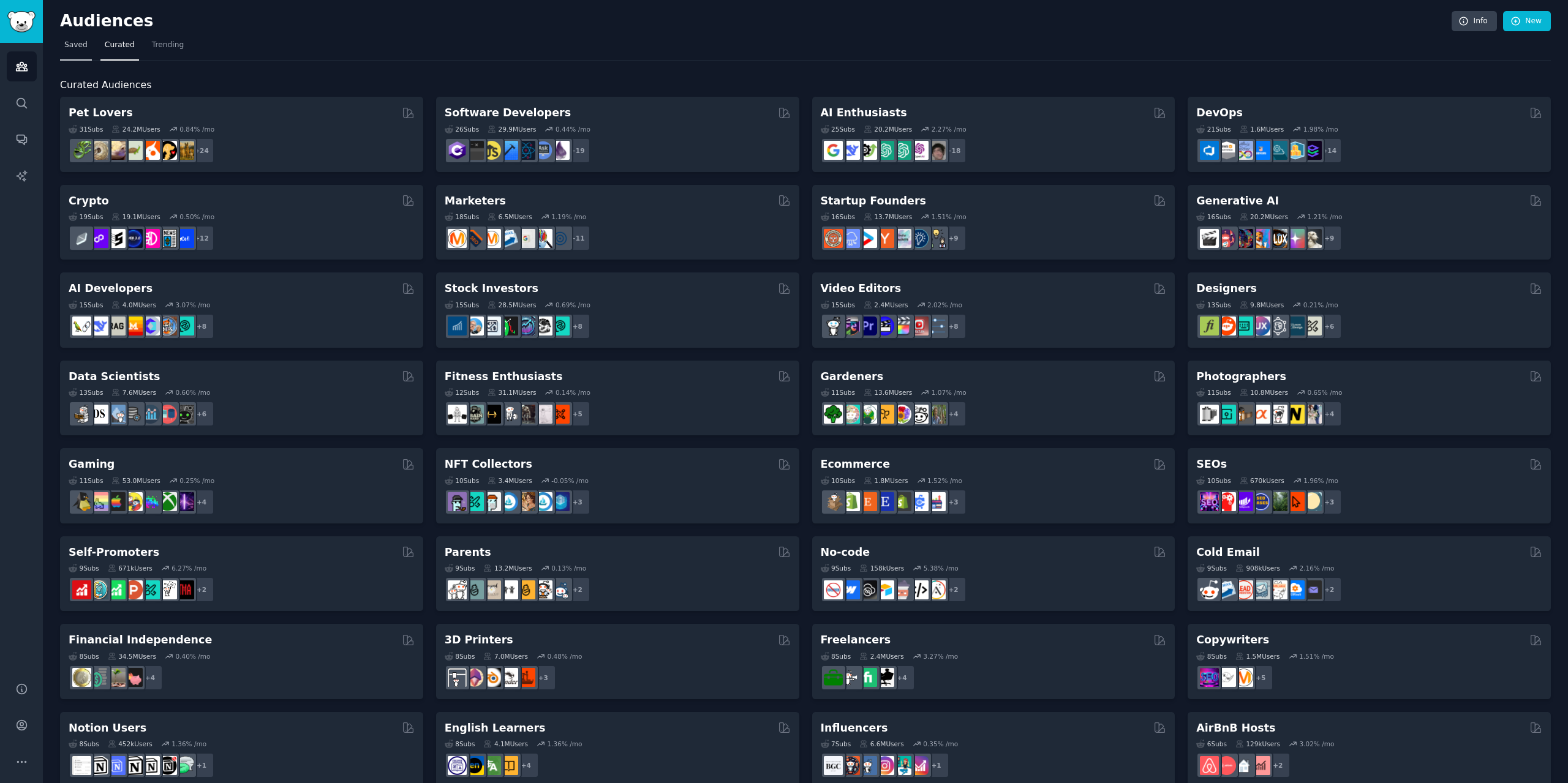
click at [70, 38] on link "Saved" at bounding box center [76, 48] width 32 height 25
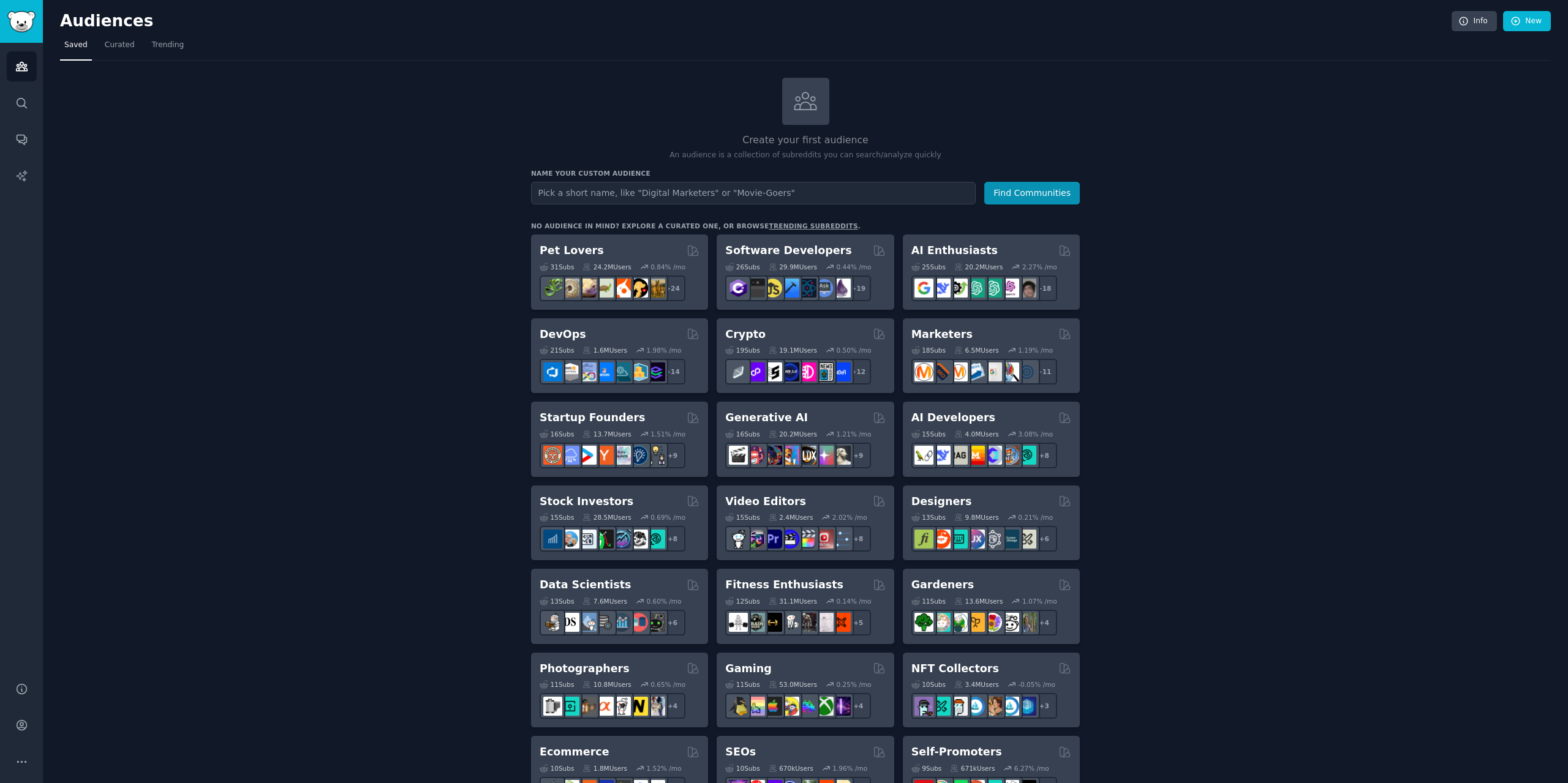
click at [663, 195] on input "text" at bounding box center [753, 193] width 445 height 23
type input "[DEMOGRAPHIC_DATA]"
click at [984, 182] on button "Find Communities" at bounding box center [1032, 193] width 95 height 23
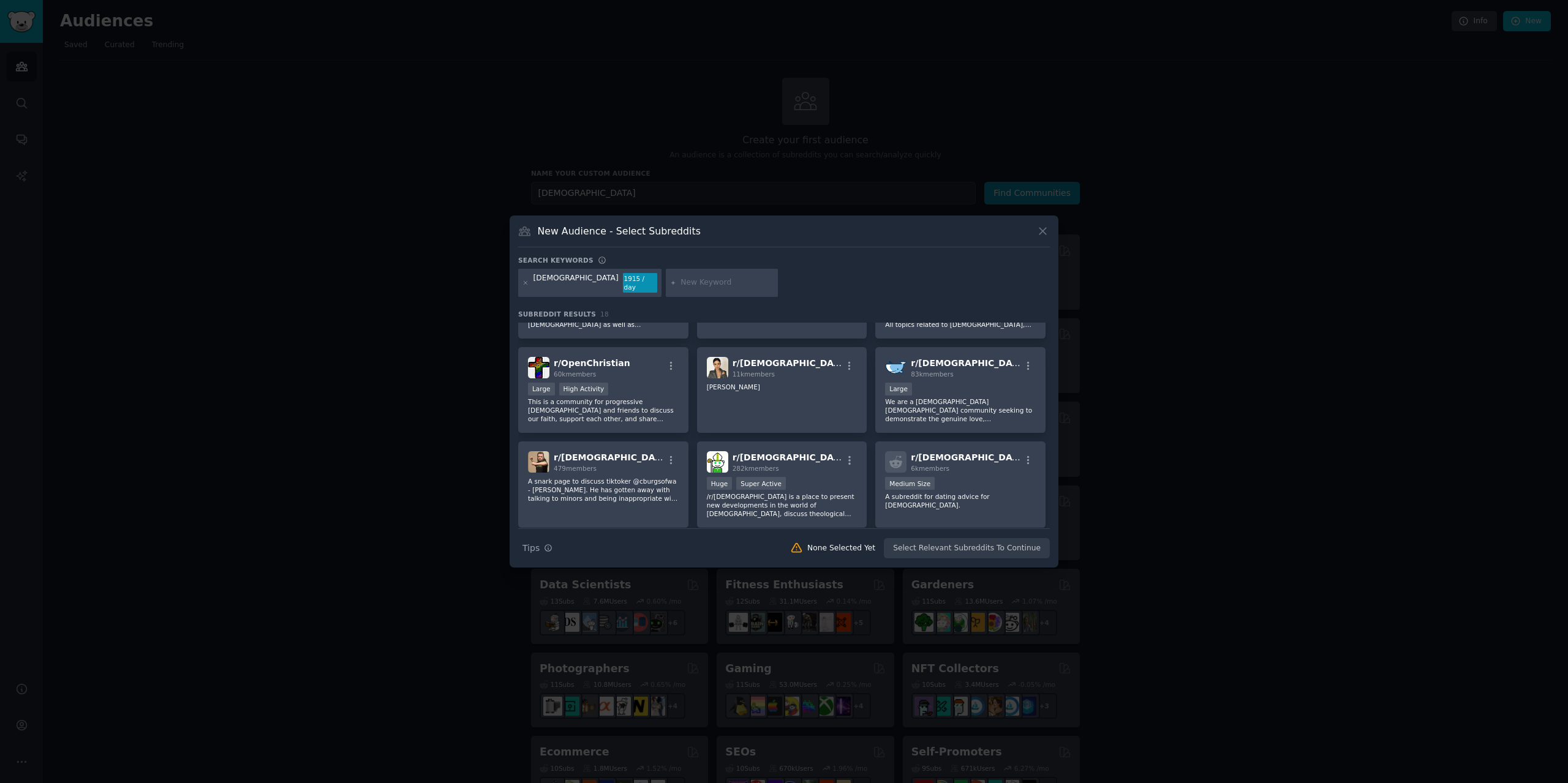
scroll to position [184, 0]
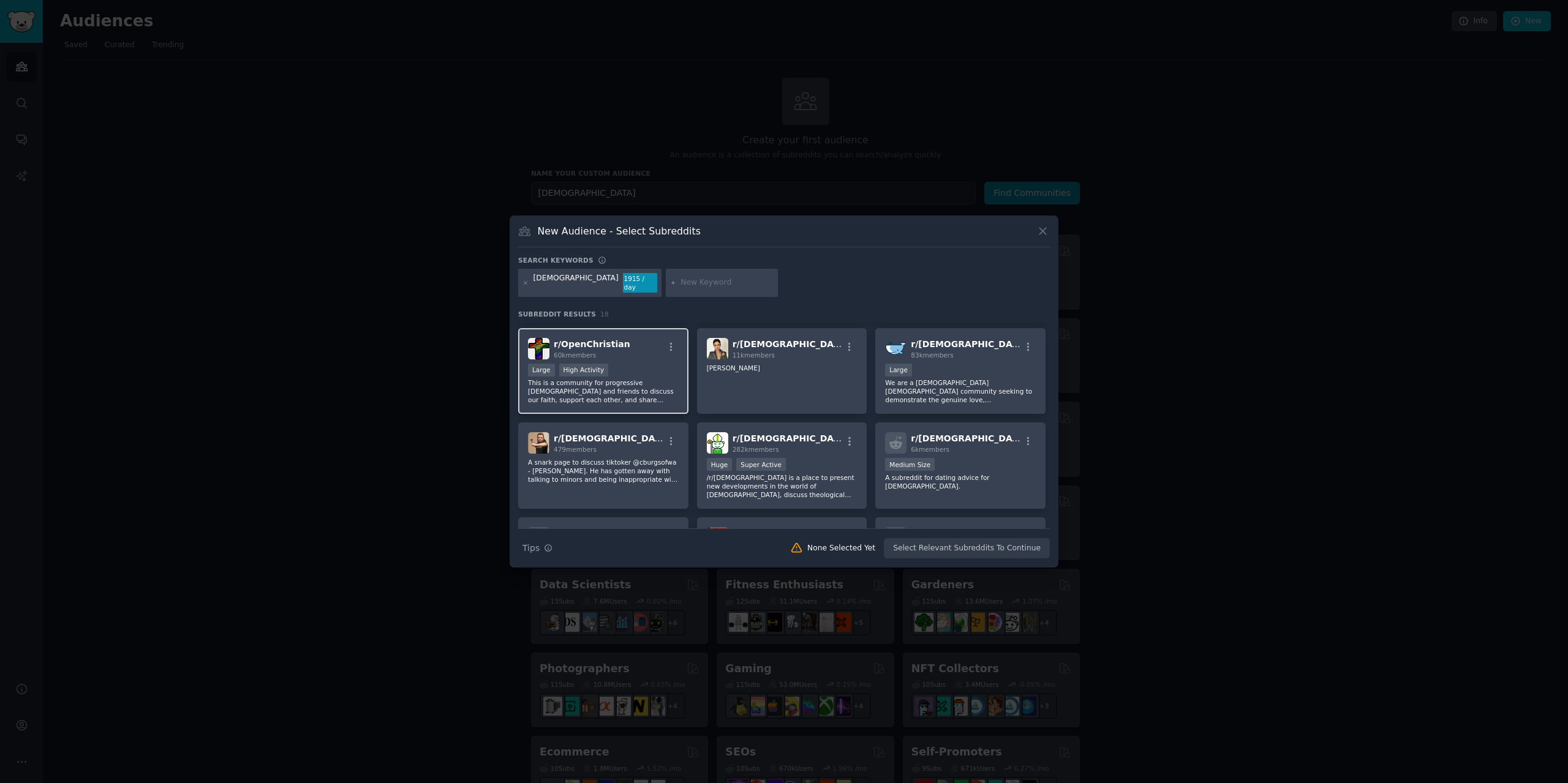
click at [590, 339] on span "r/ OpenChristian" at bounding box center [592, 344] width 77 height 10
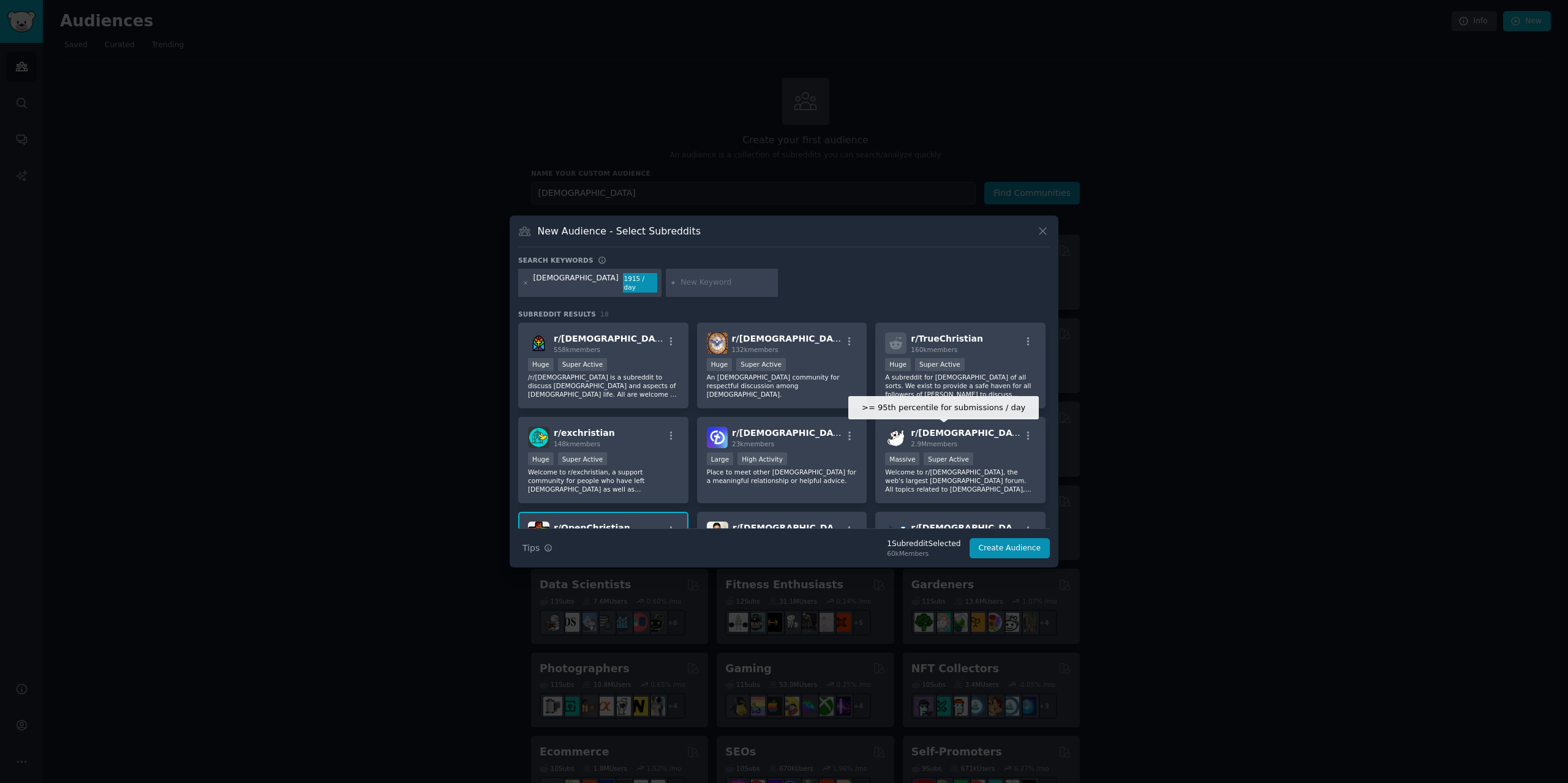
scroll to position [396, 0]
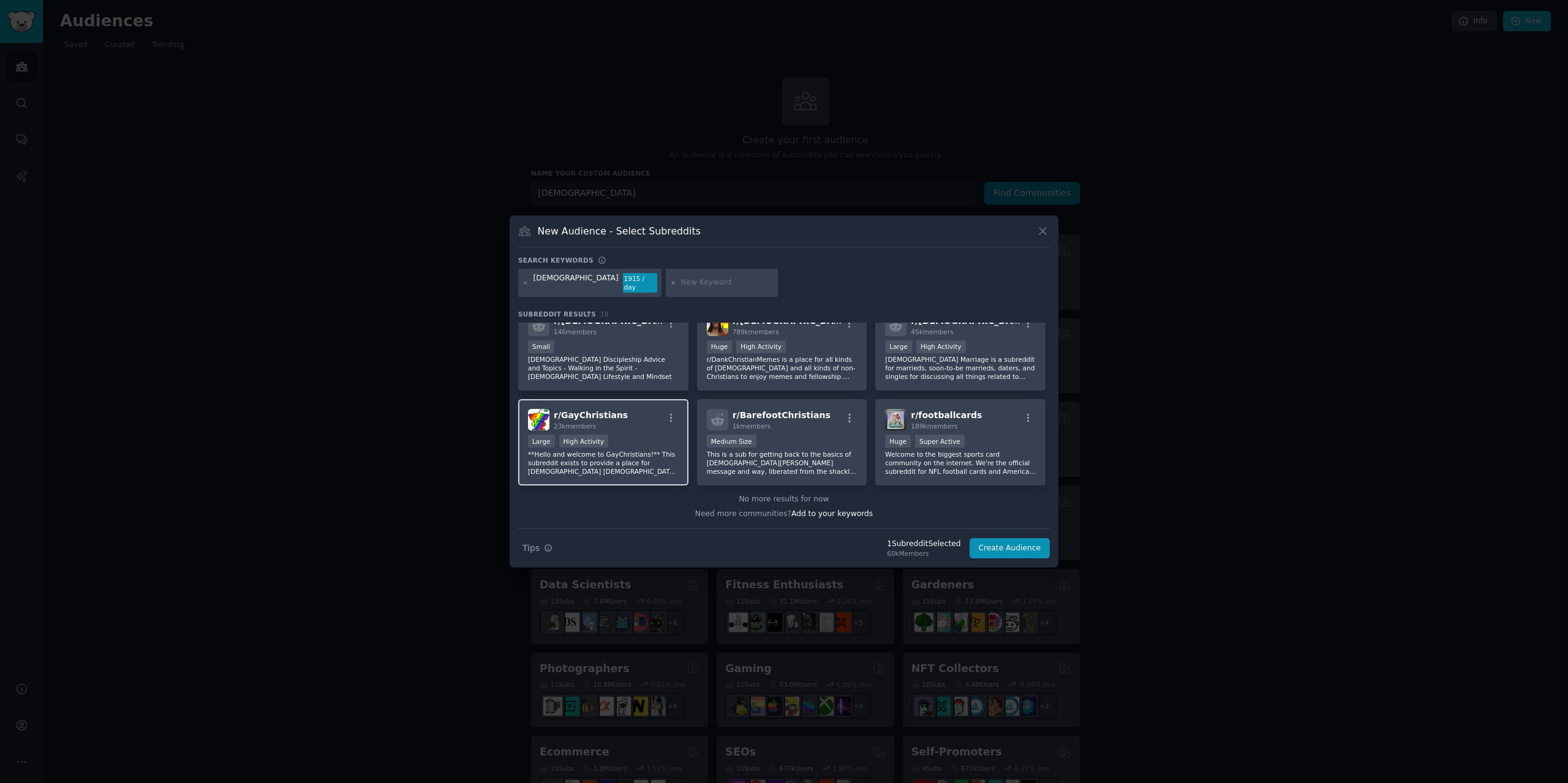
click at [625, 443] on div ">= 80th percentile for submissions / day Large High Activity" at bounding box center [603, 442] width 151 height 16
click at [673, 415] on icon "button" at bounding box center [671, 418] width 11 height 11
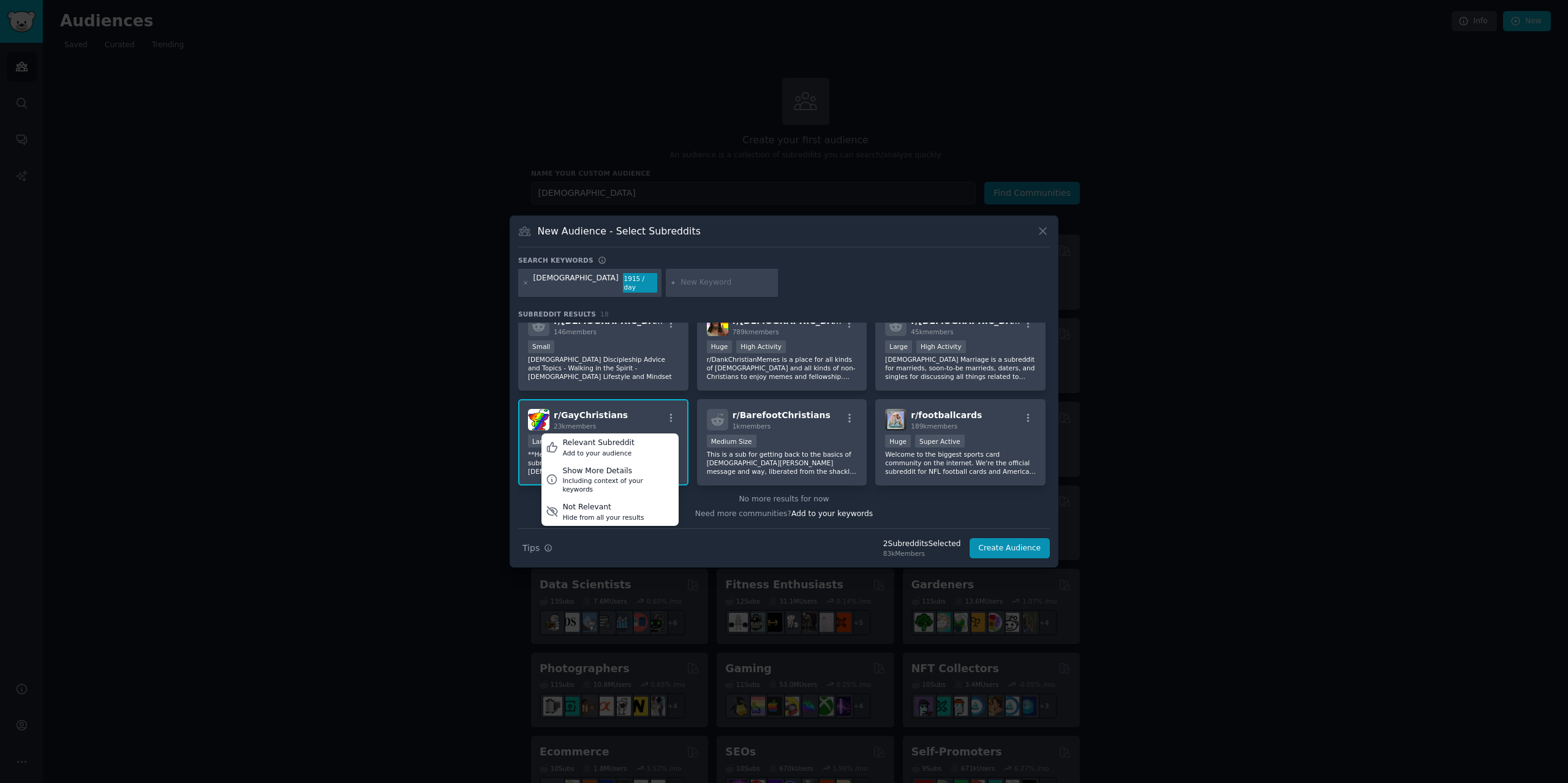
click at [589, 412] on span "r/ GayChristians" at bounding box center [590, 415] width 74 height 10
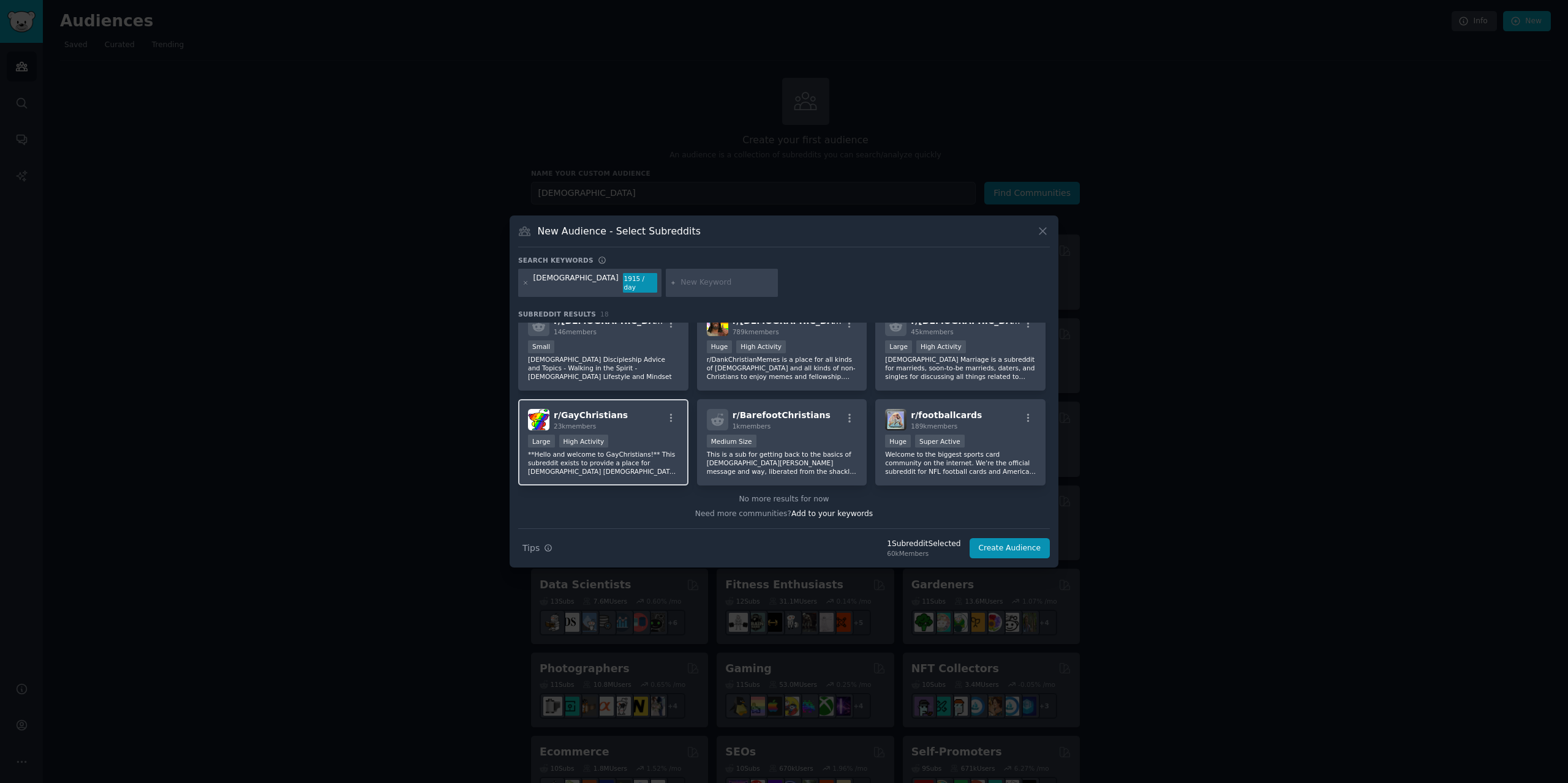
click at [580, 411] on span "r/ GayChristians" at bounding box center [590, 415] width 74 height 10
